Goal: Transaction & Acquisition: Purchase product/service

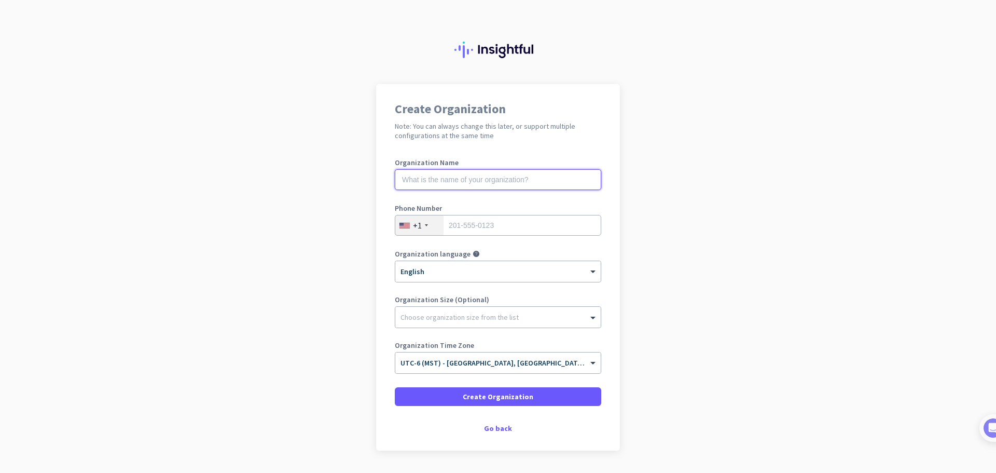
click at [435, 180] on input "text" at bounding box center [498, 179] width 207 height 21
type input "[PERSON_NAME]"
type input "8018856668"
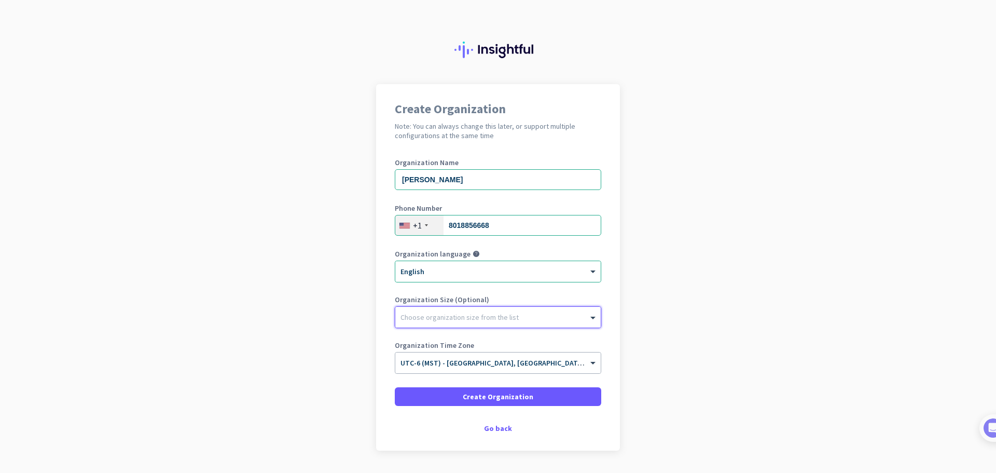
click at [466, 312] on div at bounding box center [497, 314] width 205 height 10
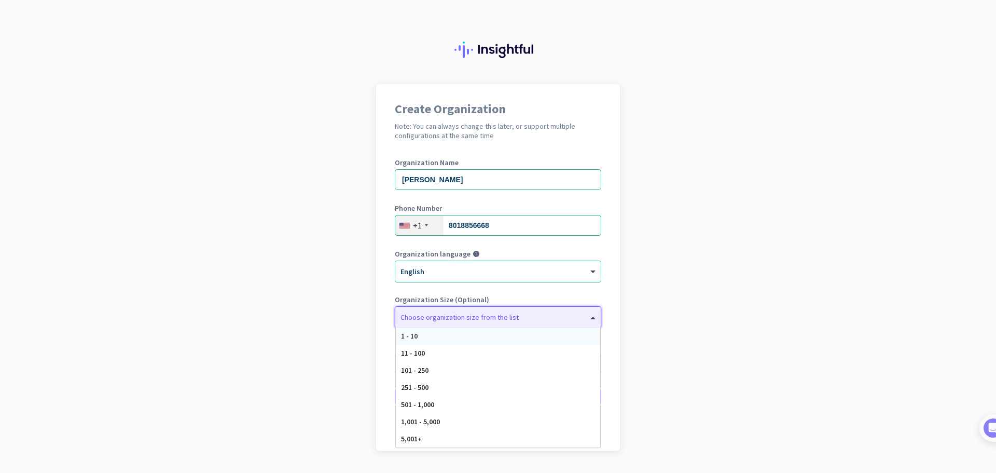
click at [450, 333] on div "1 - 10" at bounding box center [498, 335] width 204 height 17
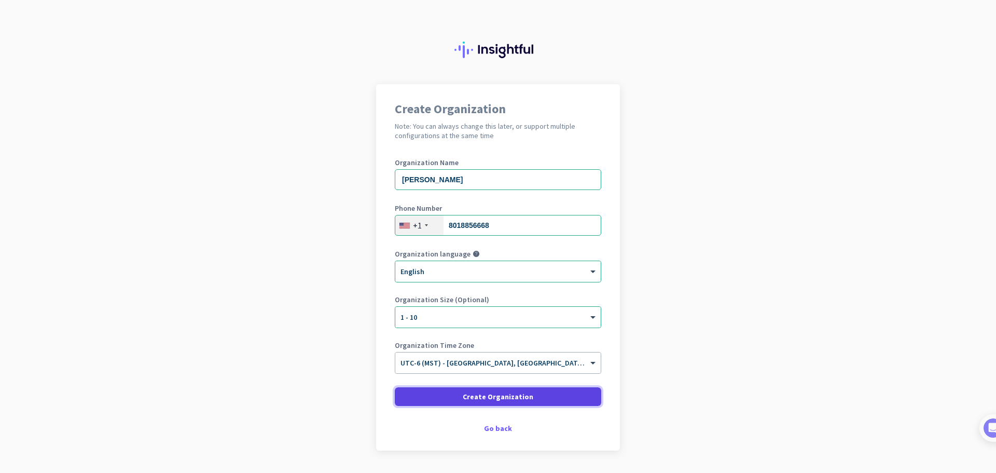
click at [497, 395] on span "Create Organization" at bounding box center [498, 396] width 71 height 10
click at [287, 260] on app-onboarding-organization "Create Organization Note: You can always change this later, or support multiple…" at bounding box center [498, 293] width 996 height 418
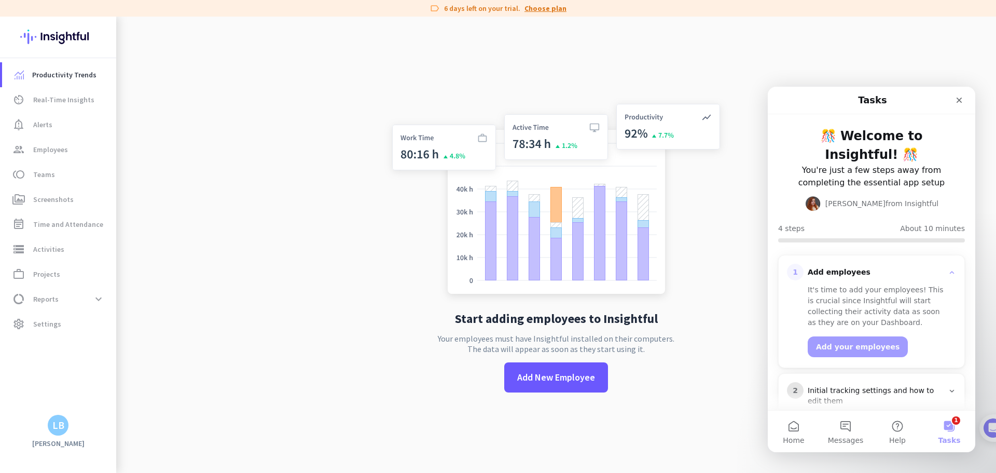
click at [539, 8] on link "Choose plan" at bounding box center [546, 8] width 42 height 10
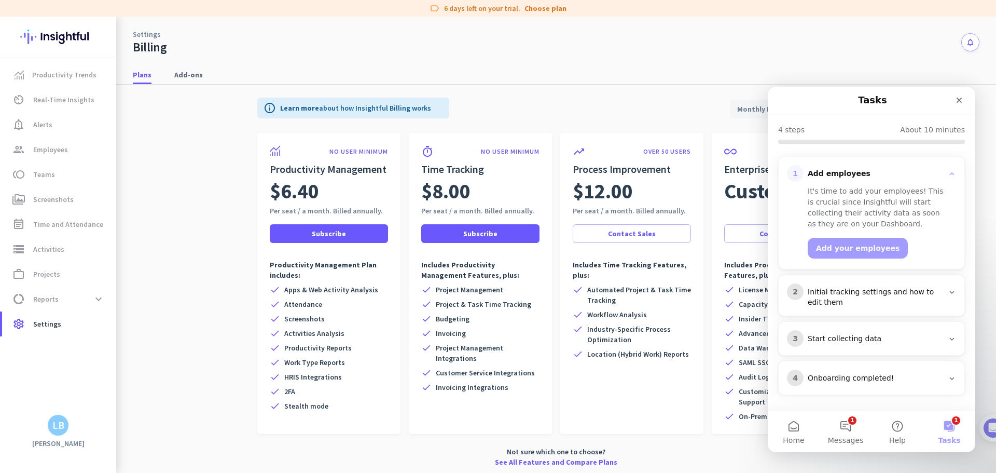
scroll to position [99, 0]
drag, startPoint x: 420, startPoint y: 211, endPoint x: 466, endPoint y: 209, distance: 46.2
click at [466, 209] on div "Per seat / a month. Billed annually." at bounding box center [480, 210] width 118 height 10
click at [436, 385] on span "Invoicing Integrations" at bounding box center [472, 387] width 73 height 10
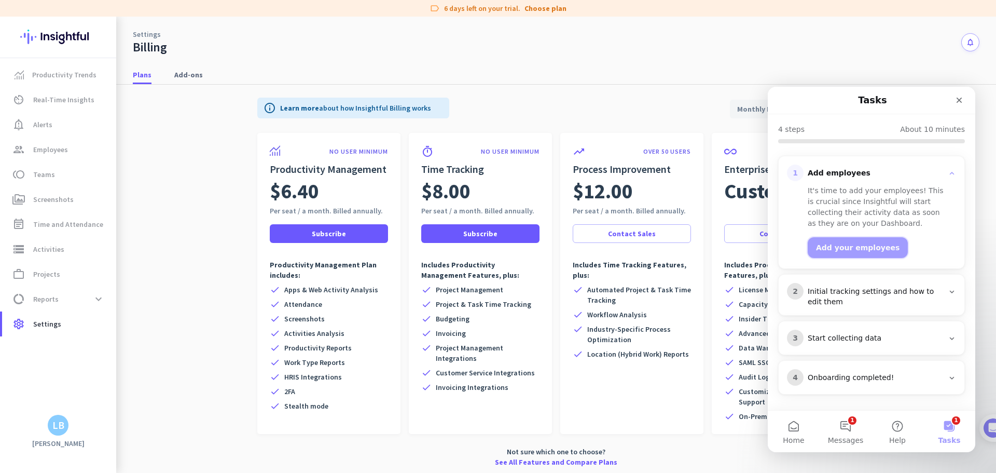
click at [834, 250] on button "Add your employees" at bounding box center [858, 247] width 100 height 21
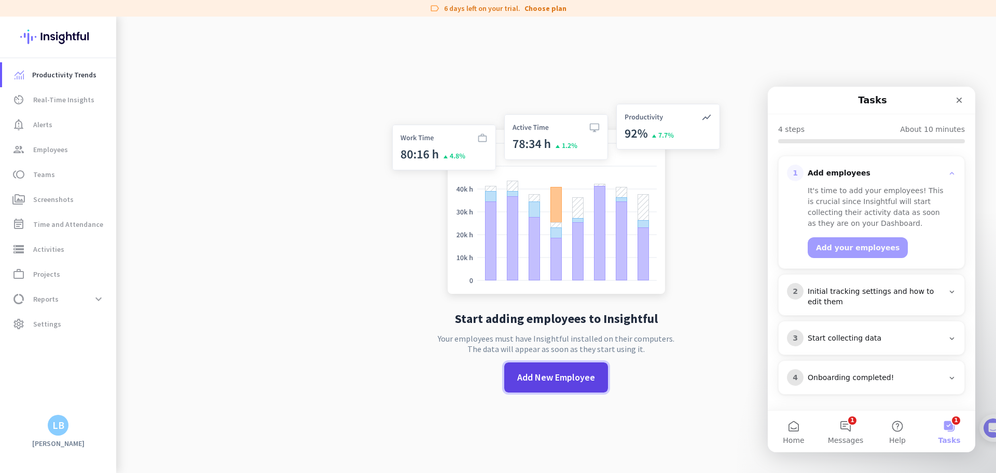
click at [546, 376] on span "Add New Employee" at bounding box center [556, 376] width 78 height 13
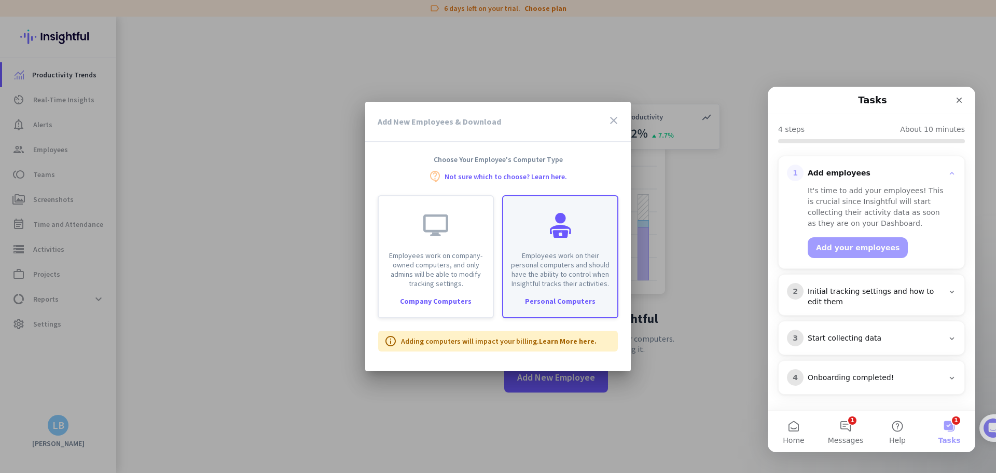
click at [556, 260] on p "Employees work on their personal computers and should have the ability to contr…" at bounding box center [561, 269] width 102 height 37
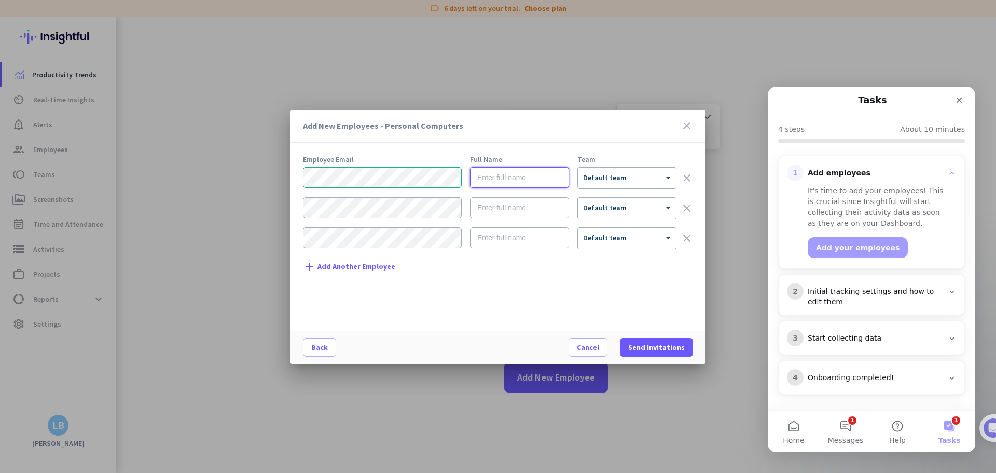
click at [501, 177] on input "text" at bounding box center [519, 177] width 99 height 21
type input "Jaziel Dela Cruz"
click at [612, 186] on div "× Default team" at bounding box center [627, 178] width 98 height 21
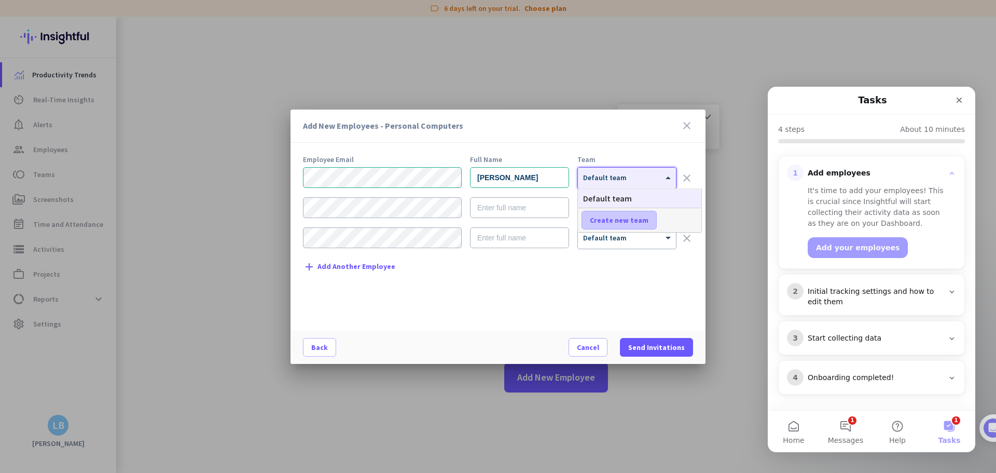
click at [614, 218] on span "Create new team" at bounding box center [619, 220] width 59 height 10
click at [613, 222] on input "text" at bounding box center [620, 220] width 77 height 19
type input "K"
type input "SEO"
click at [680, 211] on span at bounding box center [681, 220] width 32 height 25
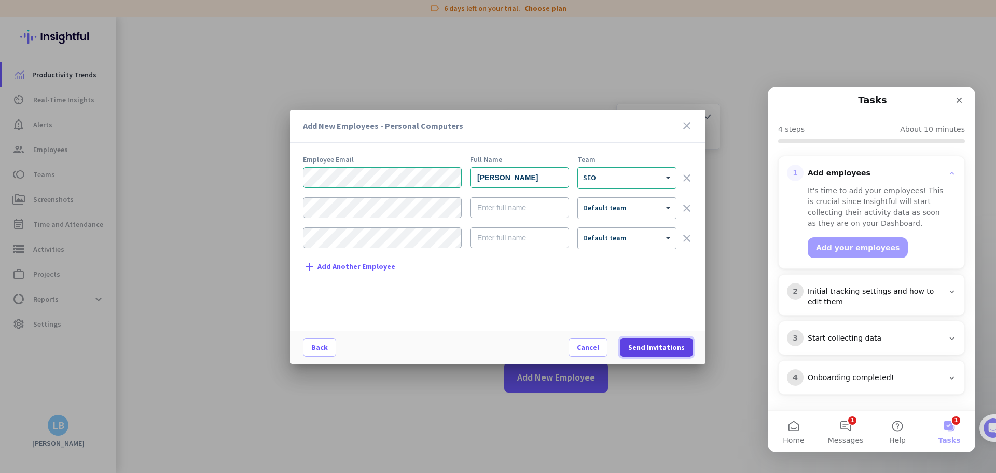
click at [655, 338] on span at bounding box center [656, 347] width 73 height 25
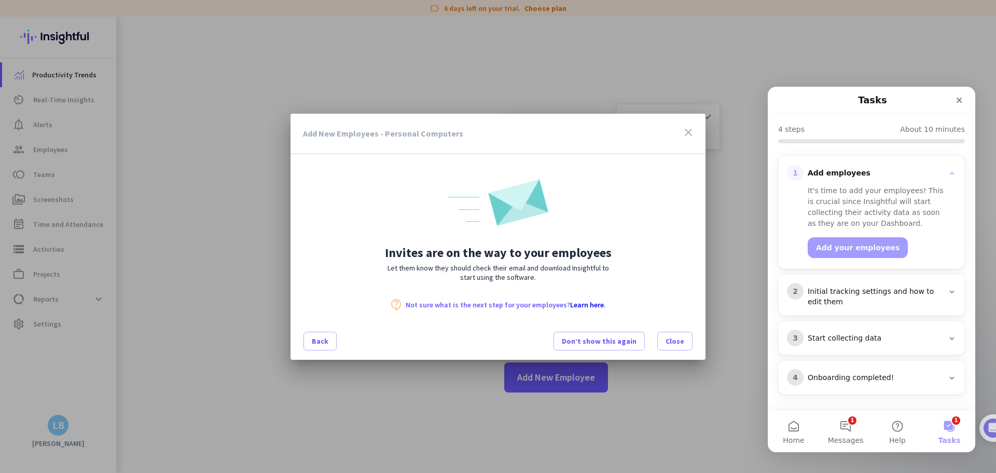
click at [586, 302] on link "Learn here" at bounding box center [587, 304] width 34 height 9
click at [671, 341] on span "Close" at bounding box center [675, 341] width 19 height 10
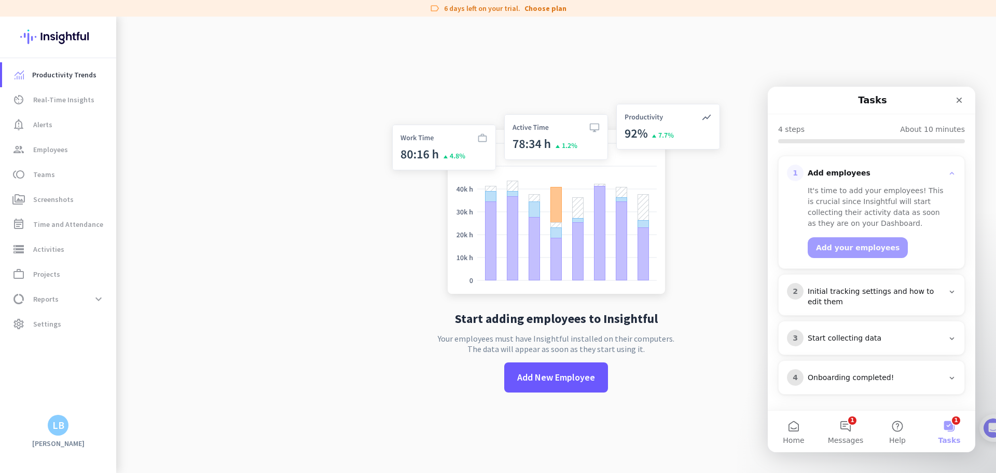
click at [932, 294] on div "Initial tracking settings and how to edit them" at bounding box center [876, 296] width 136 height 21
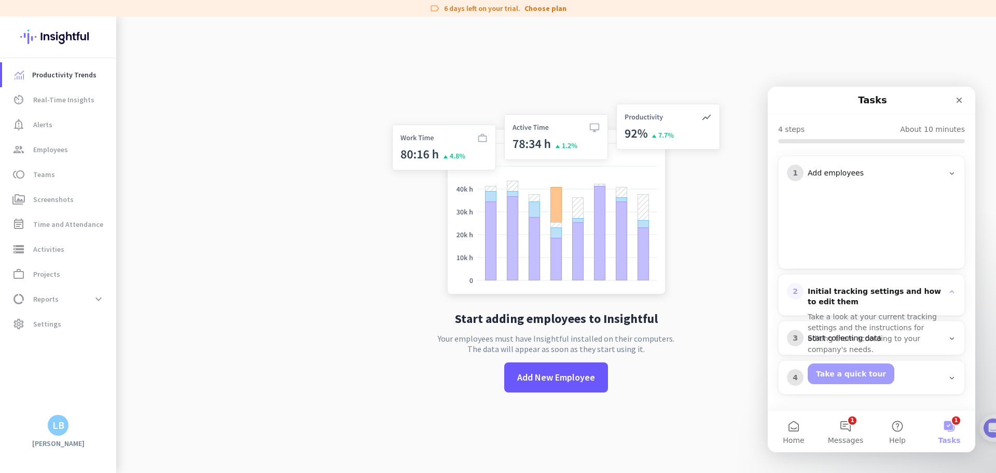
scroll to position [88, 0]
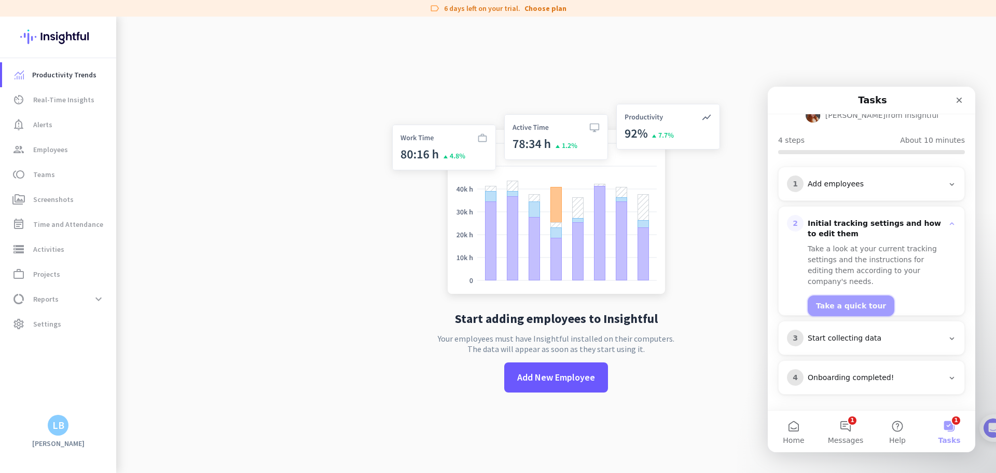
click at [846, 295] on button "Take a quick tour" at bounding box center [851, 305] width 87 height 21
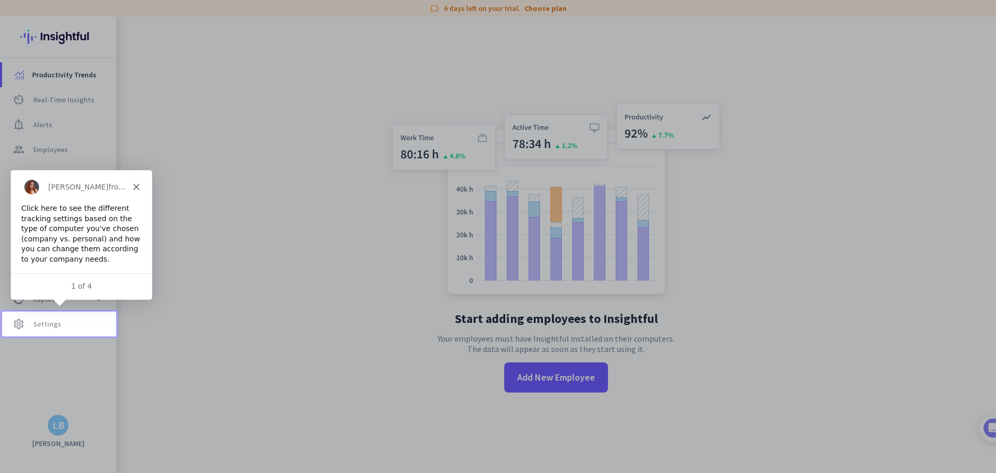
scroll to position [0, 0]
click at [54, 323] on span "Settings" at bounding box center [47, 324] width 28 height 12
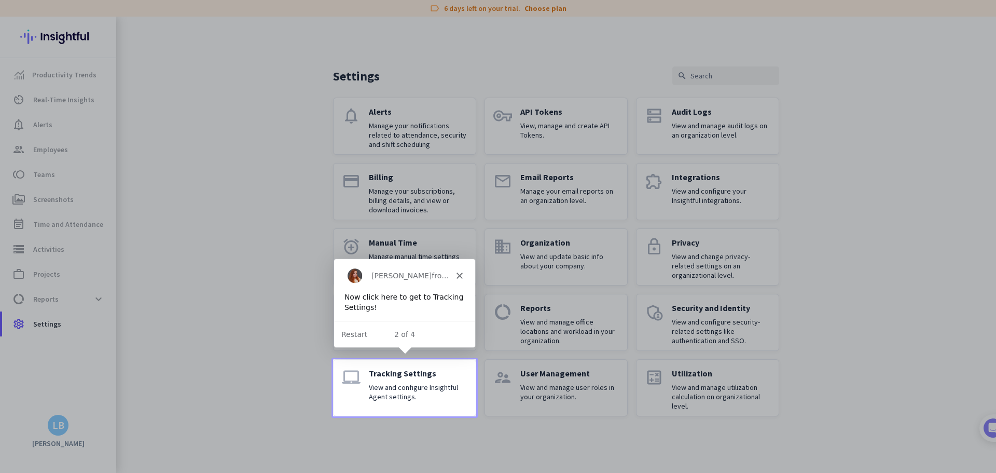
click at [429, 393] on p "View and configure Insightful Agent settings." at bounding box center [418, 391] width 99 height 19
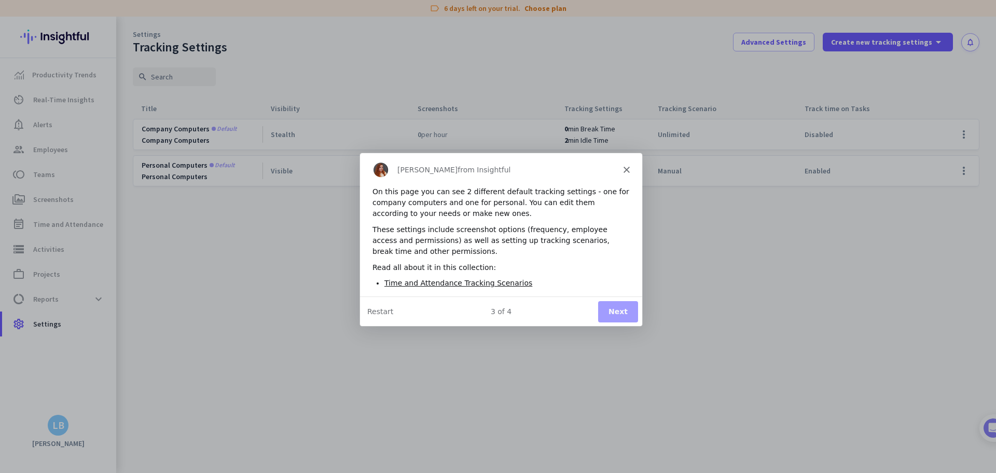
click at [625, 312] on button "Next" at bounding box center [618, 310] width 40 height 21
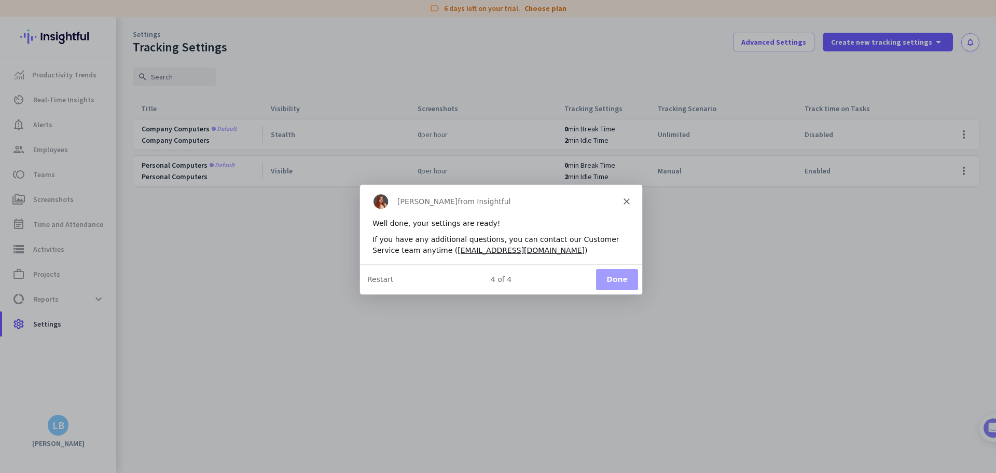
click at [623, 279] on button "Done" at bounding box center [617, 278] width 42 height 21
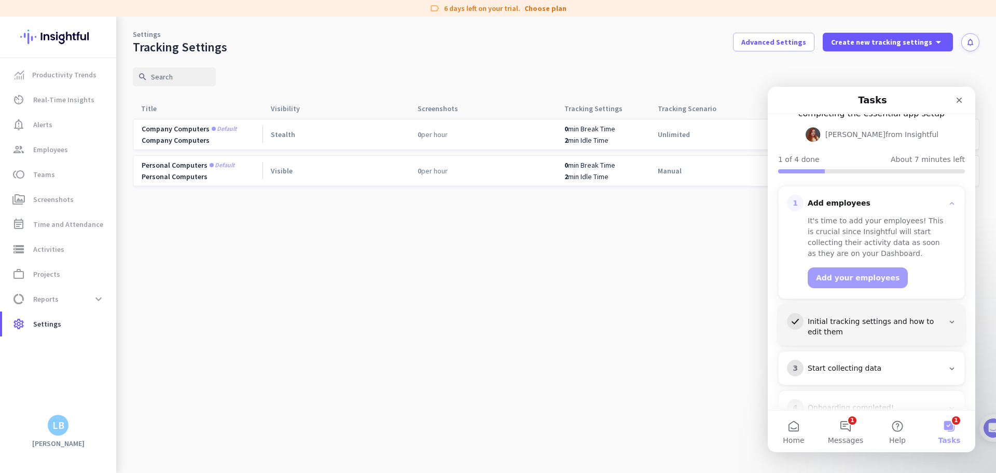
scroll to position [99, 0]
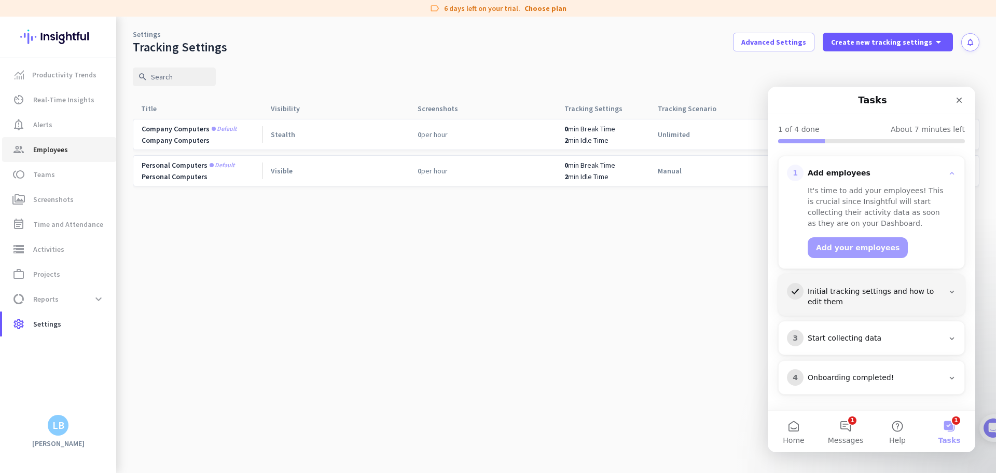
click at [37, 153] on span "Employees" at bounding box center [50, 149] width 35 height 12
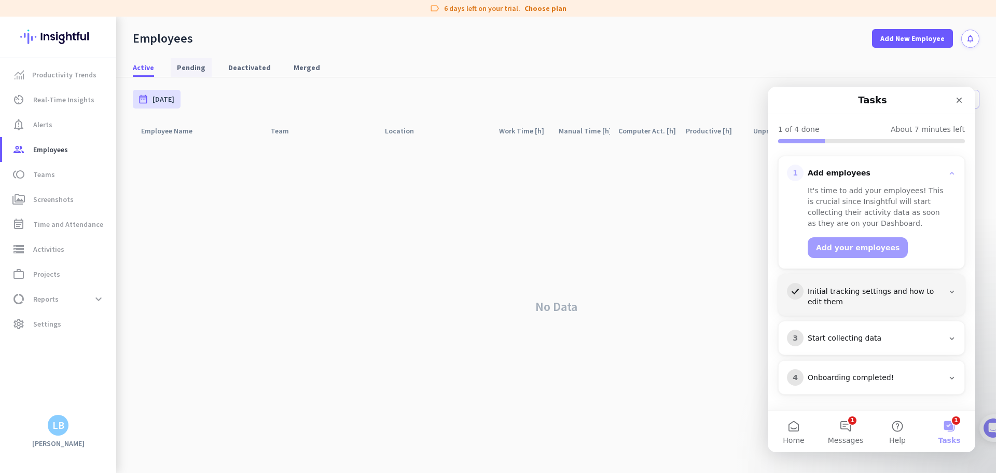
click at [191, 61] on span "Pending" at bounding box center [191, 67] width 29 height 19
click at [587, 156] on div "delacruz.jaziel.r@gmail.com" at bounding box center [602, 157] width 227 height 30
click at [855, 335] on div "Start collecting data" at bounding box center [876, 338] width 136 height 10
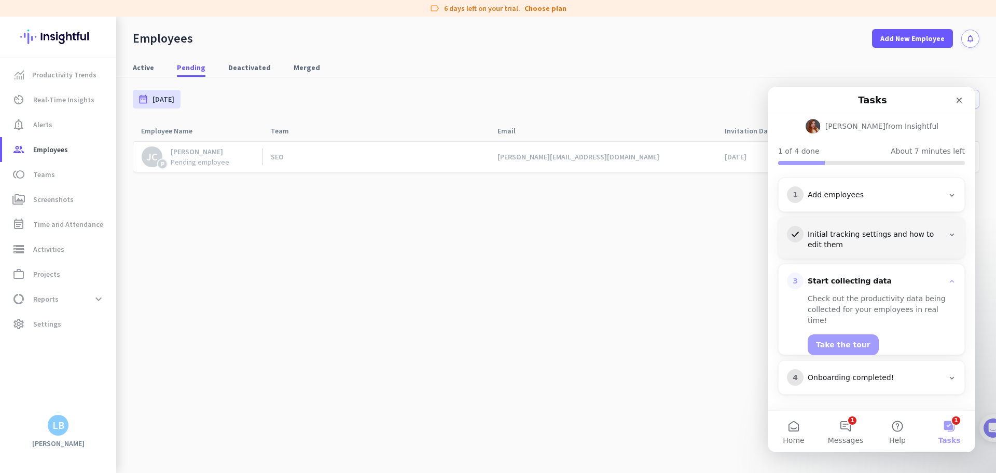
scroll to position [77, 0]
click at [849, 380] on div "Onboarding completed!" at bounding box center [876, 378] width 136 height 10
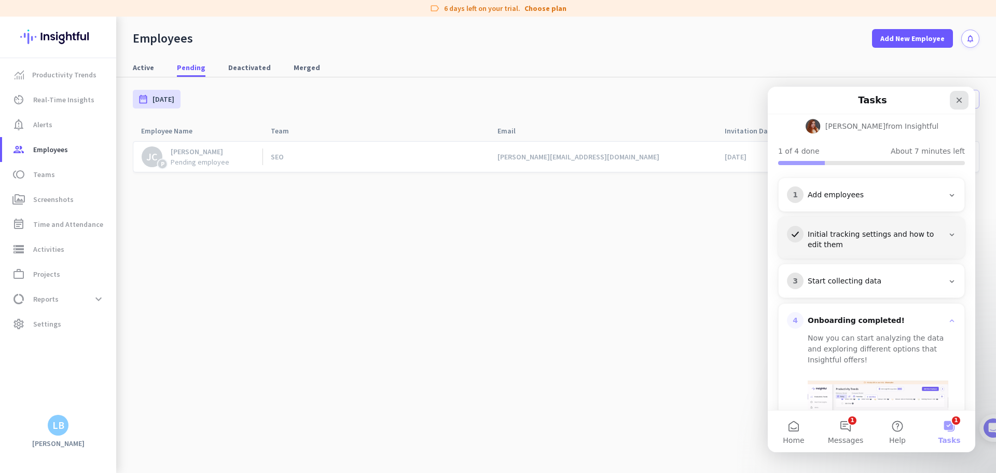
click at [960, 101] on icon "Close" at bounding box center [960, 101] width 6 height 6
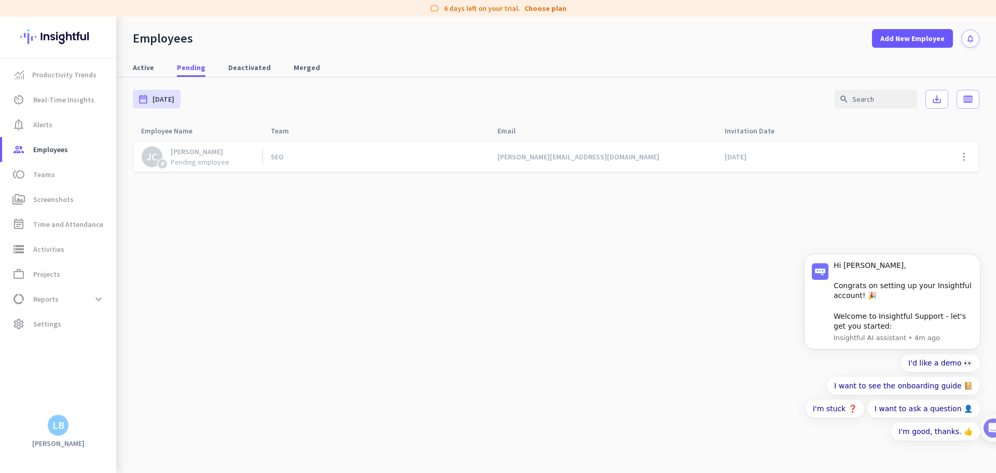
scroll to position [0, 0]
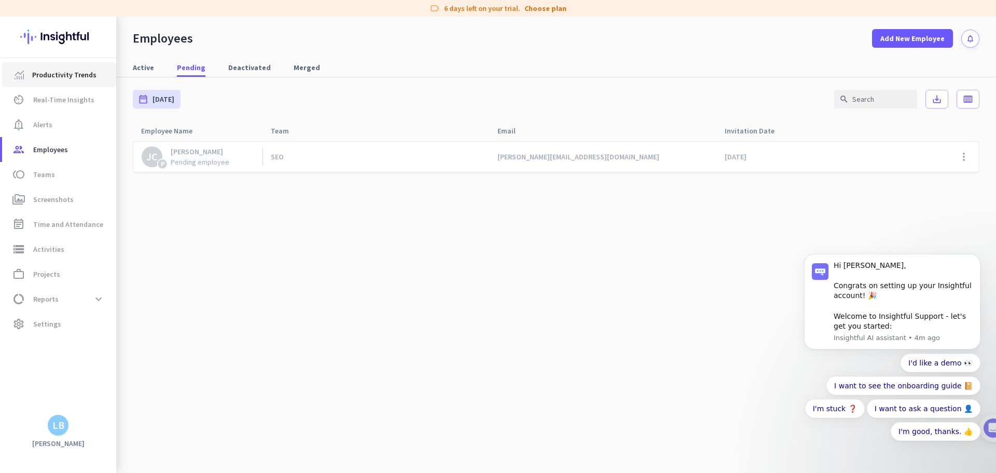
click at [65, 72] on span "Productivity Trends" at bounding box center [64, 74] width 64 height 12
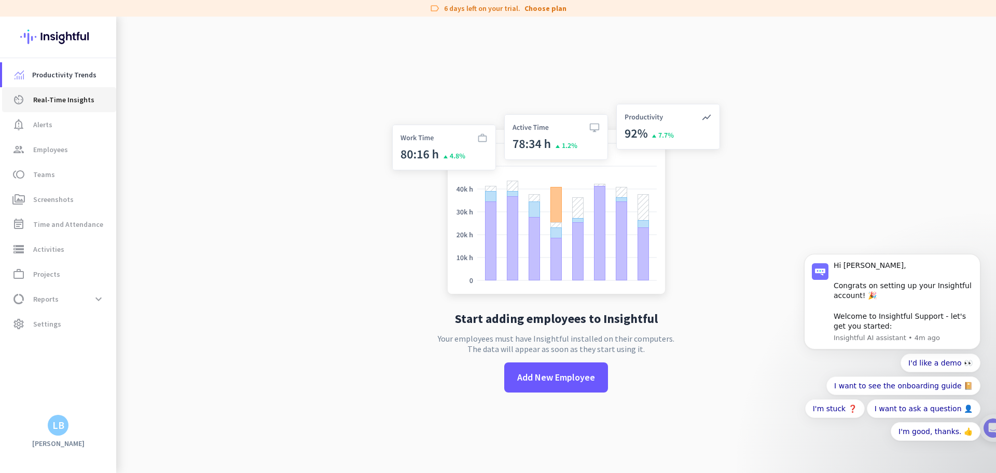
click at [58, 100] on span "Real-Time Insights" at bounding box center [63, 99] width 61 height 12
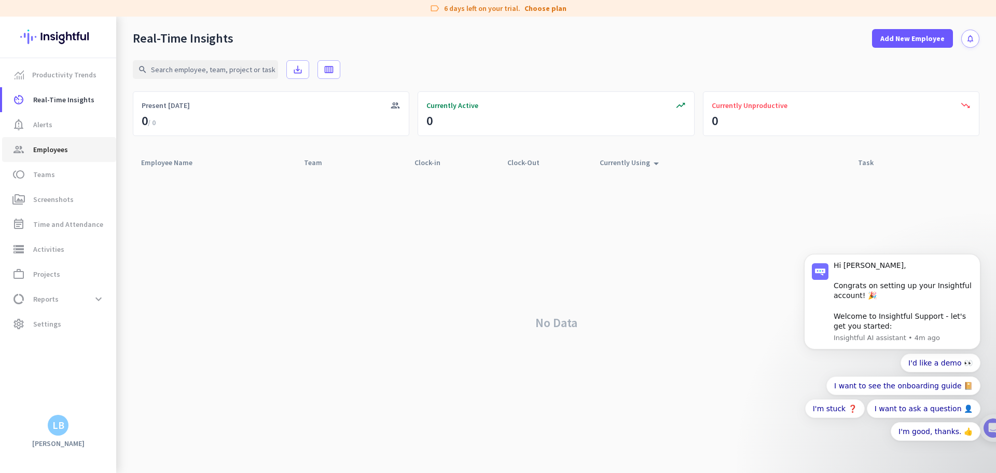
click at [51, 151] on span "Employees" at bounding box center [50, 149] width 35 height 12
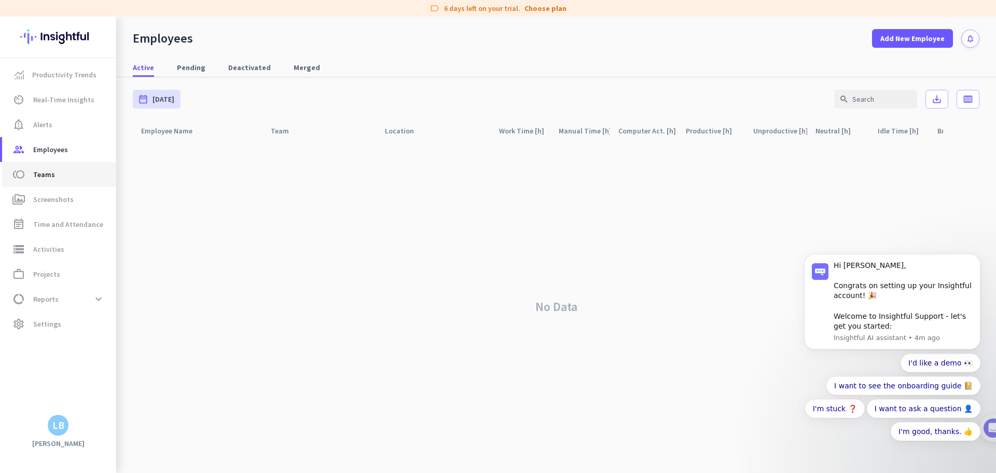
click at [45, 183] on link "toll Teams" at bounding box center [59, 174] width 114 height 25
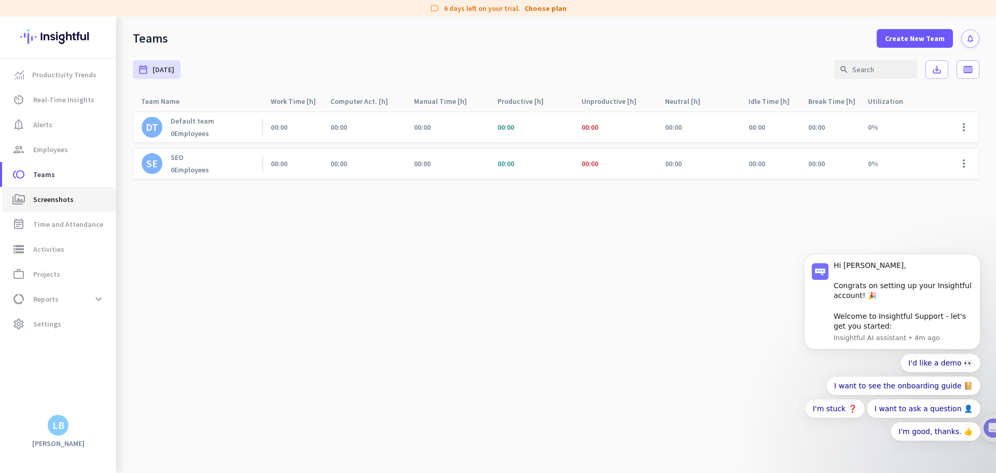
click at [45, 199] on span "Screenshots" at bounding box center [53, 199] width 40 height 12
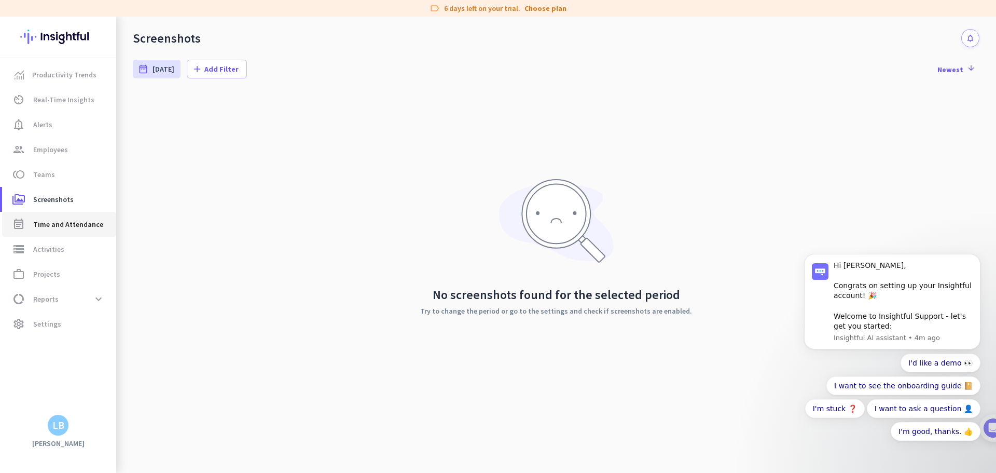
click at [59, 230] on span "Time and Attendance" at bounding box center [68, 224] width 70 height 12
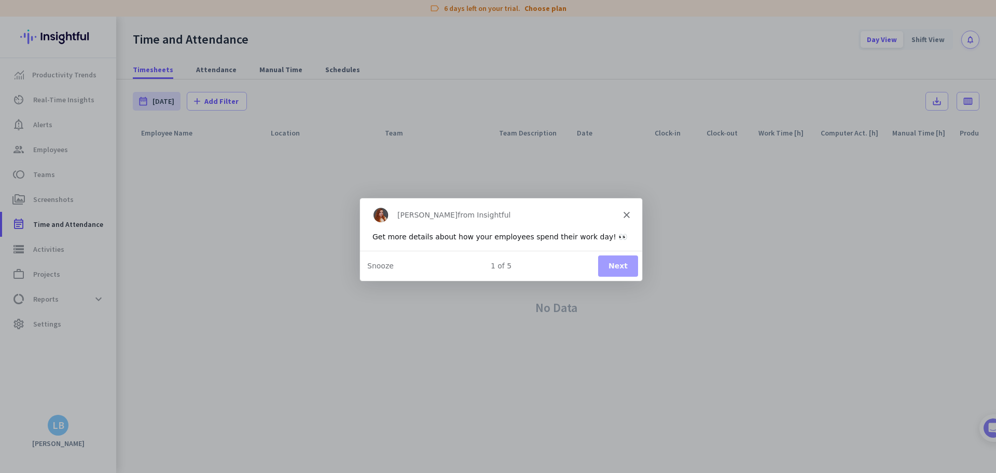
click at [617, 266] on button "Next" at bounding box center [618, 265] width 40 height 21
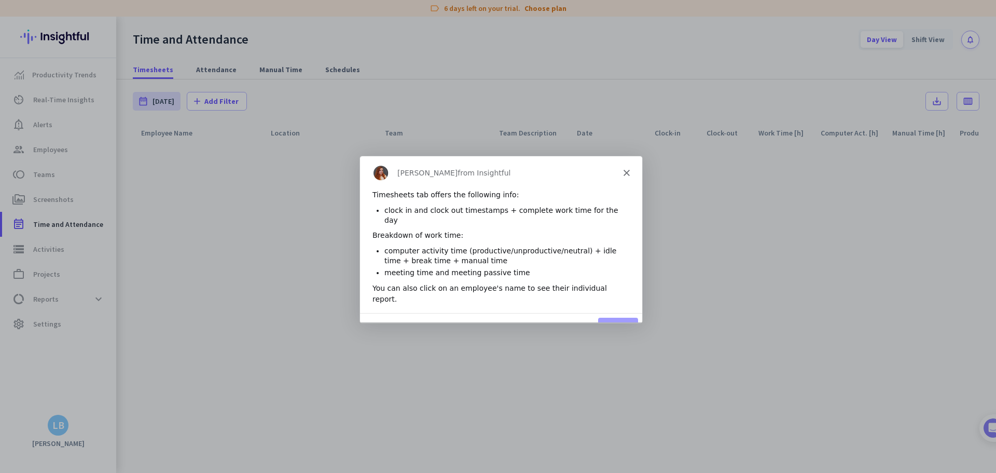
click at [617, 317] on button "Next" at bounding box center [618, 327] width 40 height 21
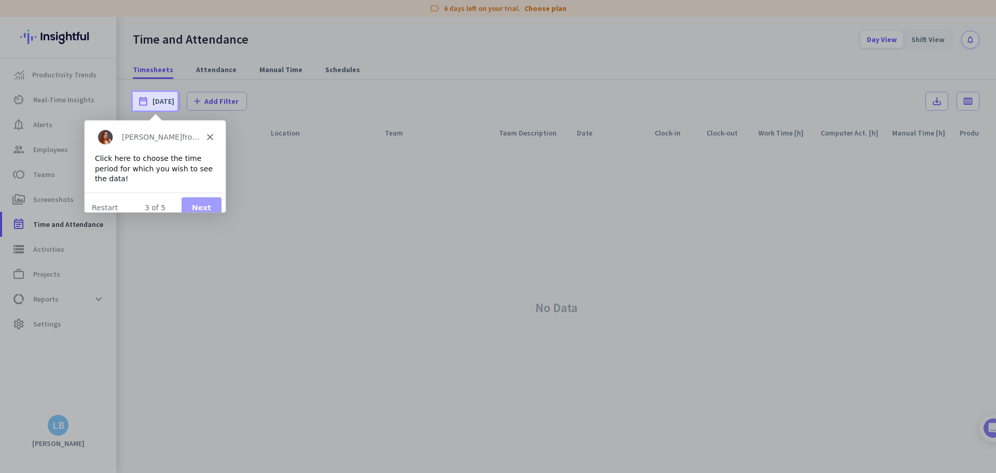
click at [204, 197] on button "Next" at bounding box center [201, 207] width 40 height 21
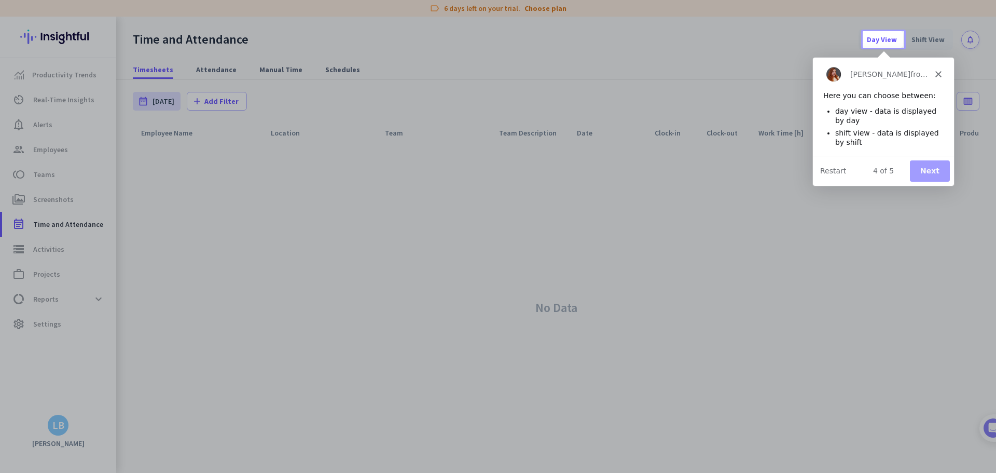
click at [926, 170] on button "Next" at bounding box center [930, 170] width 40 height 21
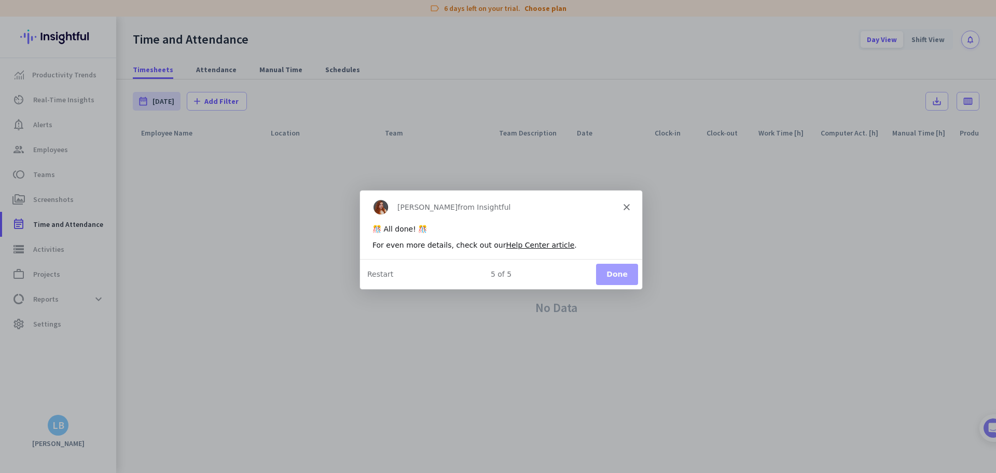
click at [613, 272] on button "Done" at bounding box center [617, 273] width 42 height 21
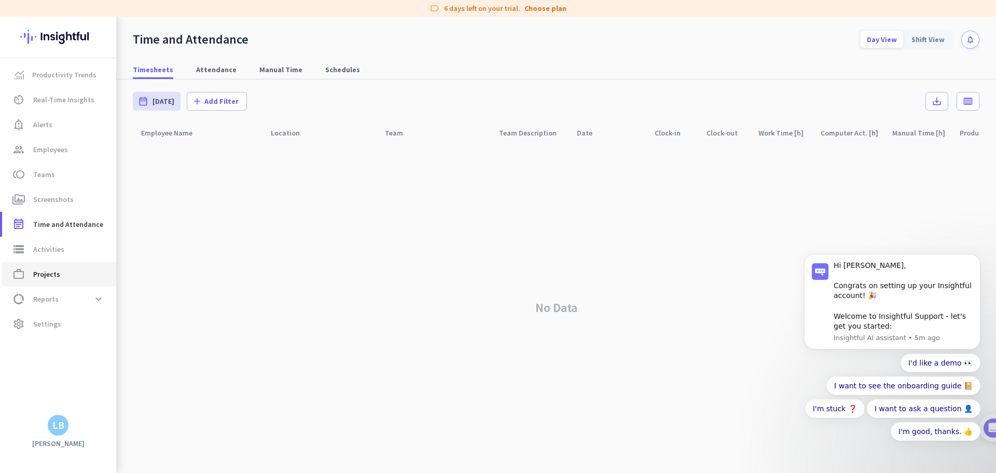
click at [46, 273] on span "Projects" at bounding box center [46, 274] width 27 height 12
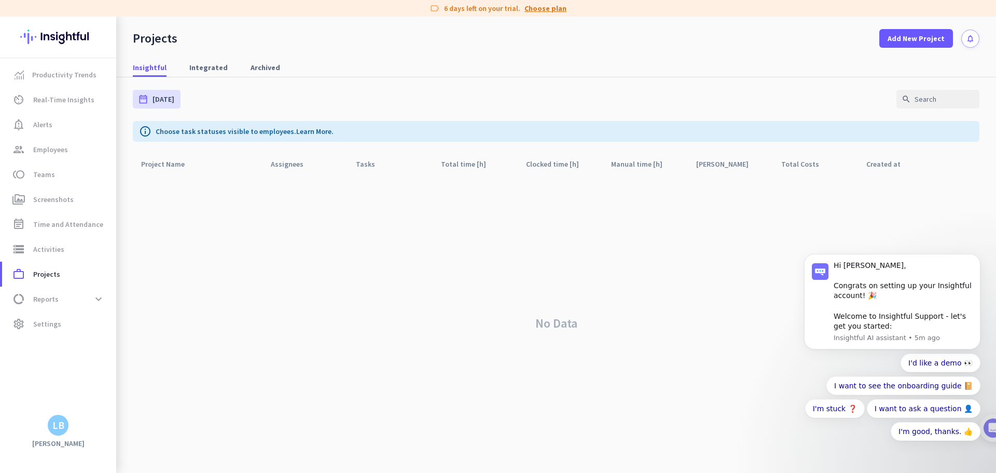
click at [546, 8] on link "Choose plan" at bounding box center [546, 8] width 42 height 10
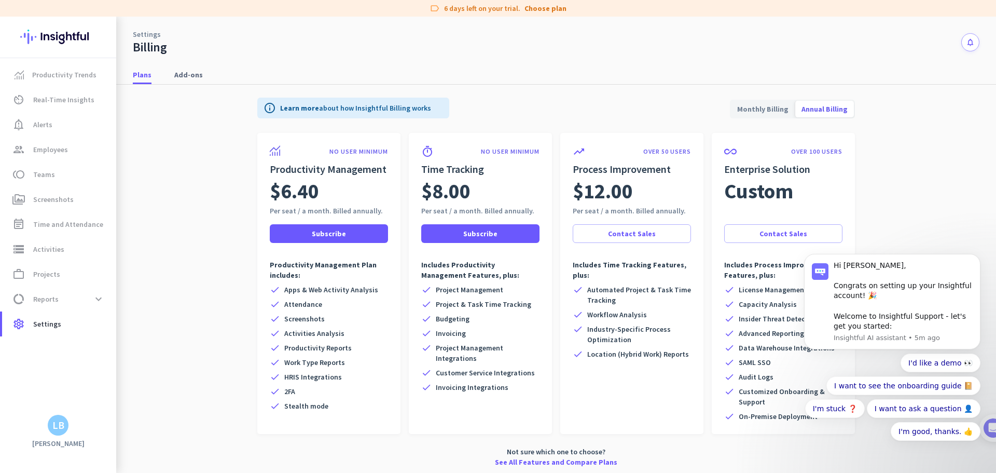
click at [225, 262] on app-billing-plan-tab "info Learn more about how Insightful Billing works Monthly Billing Annual Billi…" at bounding box center [556, 280] width 847 height 391
click at [935, 360] on button "I'd like a demo 👀" at bounding box center [941, 362] width 80 height 19
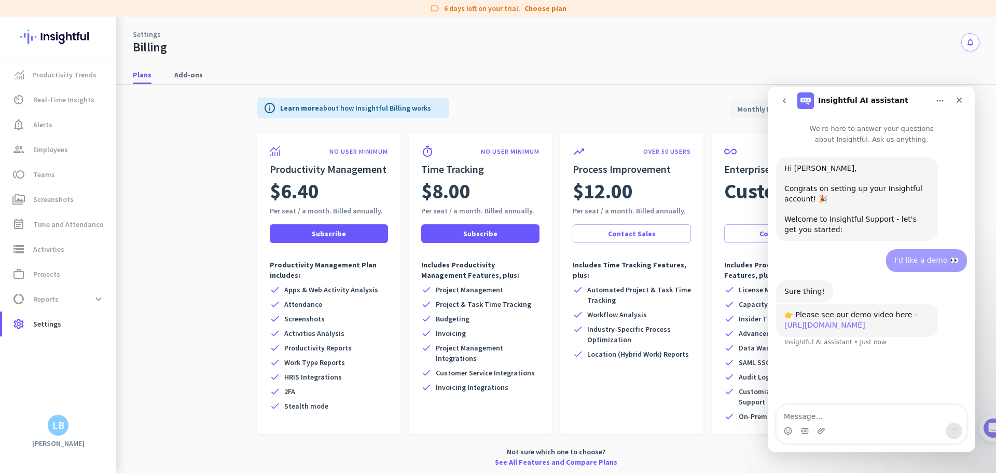
click at [848, 325] on link "https://sales.workpuls.com/trial/demo" at bounding box center [825, 325] width 81 height 8
drag, startPoint x: 480, startPoint y: 301, endPoint x: 513, endPoint y: 305, distance: 32.9
click at [513, 305] on span "Project & Task Time Tracking" at bounding box center [483, 304] width 95 height 10
drag, startPoint x: 437, startPoint y: 319, endPoint x: 463, endPoint y: 361, distance: 49.2
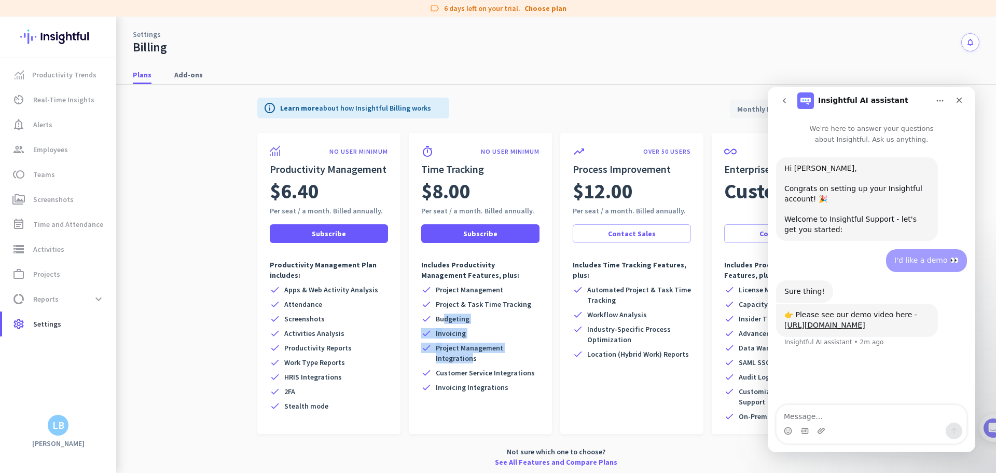
click at [463, 361] on div "check Project Management check Project & Task Time Tracking check Budgeting che…" at bounding box center [480, 338] width 118 height 108
click at [456, 371] on span "Customer Service Integrations" at bounding box center [485, 372] width 99 height 10
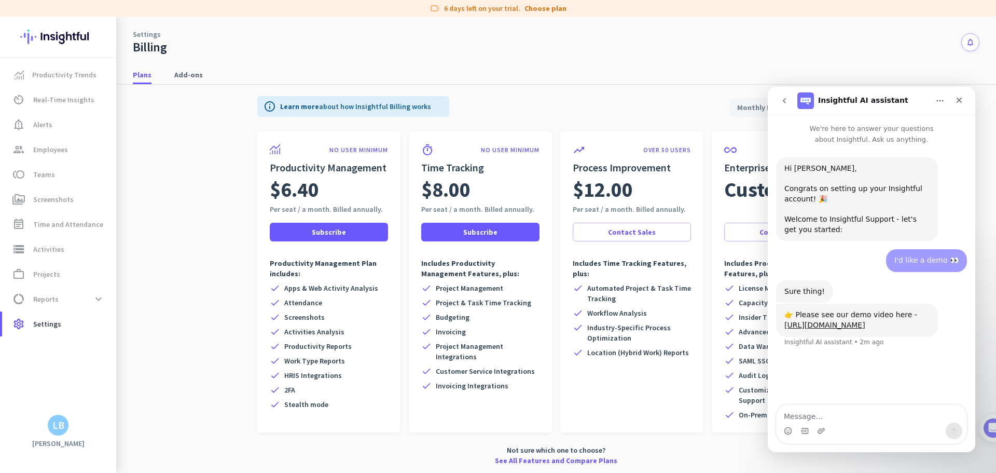
scroll to position [3, 0]
click at [566, 458] on link "See All Features and Compare Plans" at bounding box center [556, 459] width 122 height 10
